Goal: Information Seeking & Learning: Learn about a topic

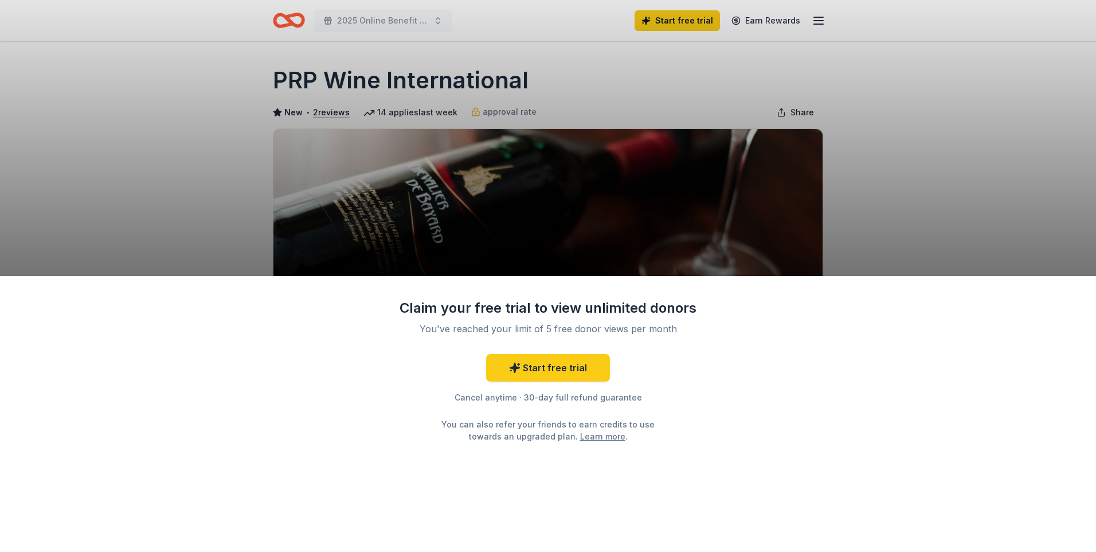
click at [918, 236] on div "Claim your free trial to view unlimited donors You've reached your limit of 5 f…" at bounding box center [548, 276] width 1096 height 552
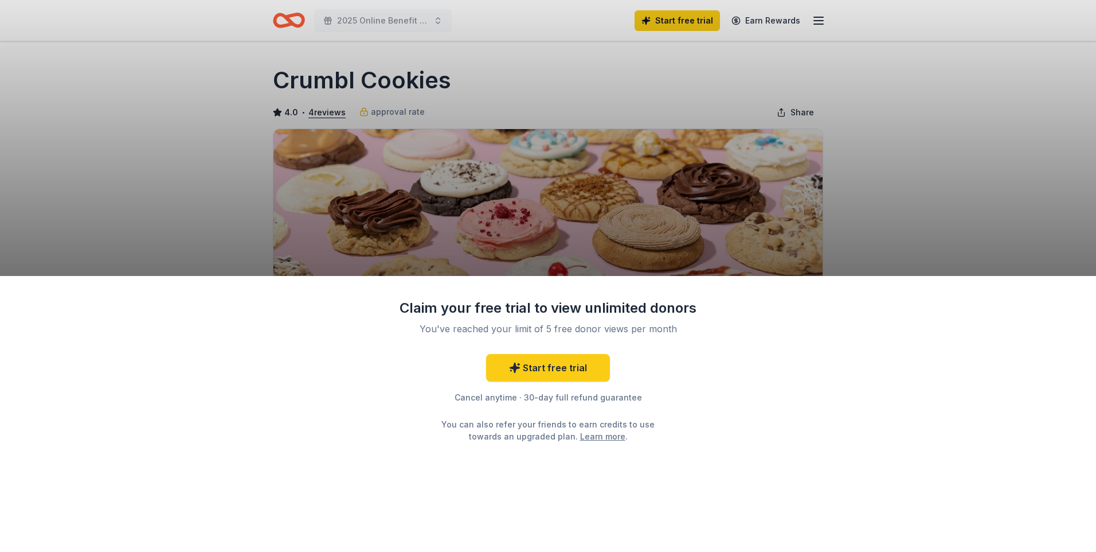
drag, startPoint x: 396, startPoint y: 0, endPoint x: 152, endPoint y: 62, distance: 251.9
click at [151, 60] on div "Claim your free trial to view unlimited donors You've reached your limit of 5 f…" at bounding box center [548, 276] width 1096 height 552
